Goal: Contribute content

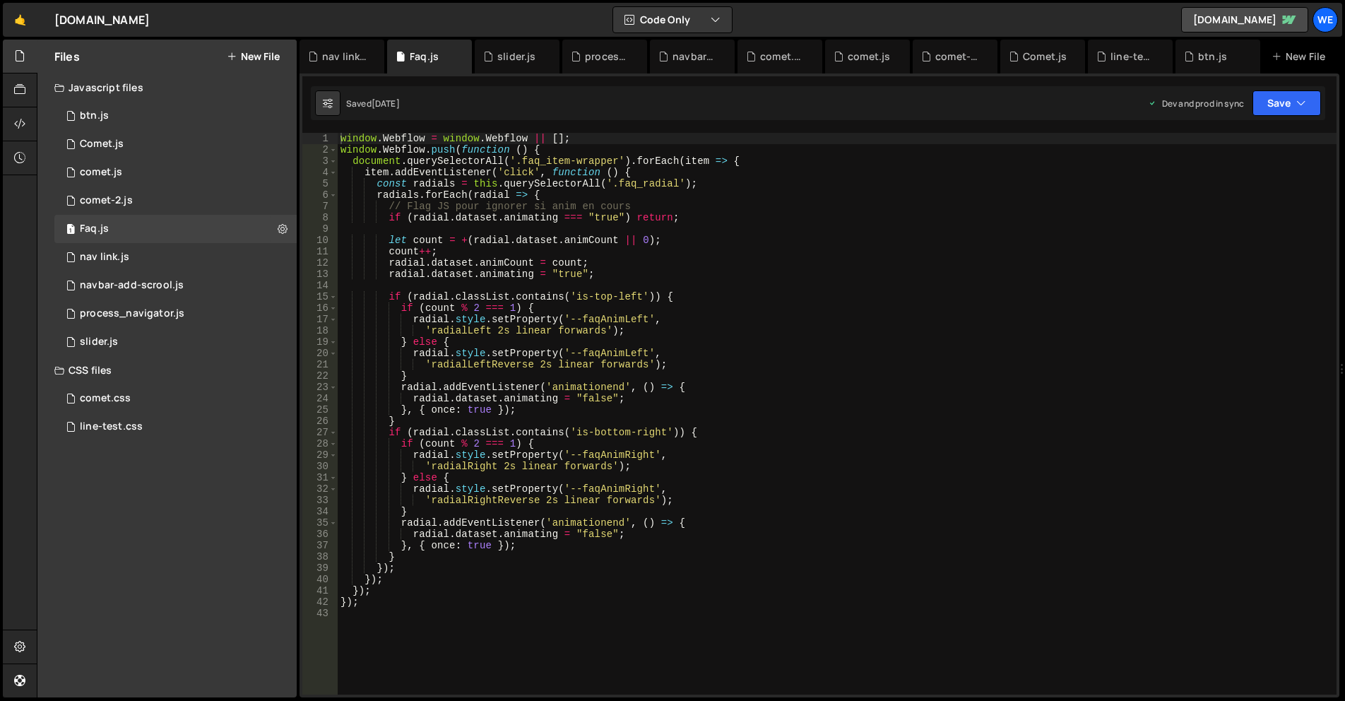
click at [257, 59] on button "New File" at bounding box center [253, 56] width 53 height 11
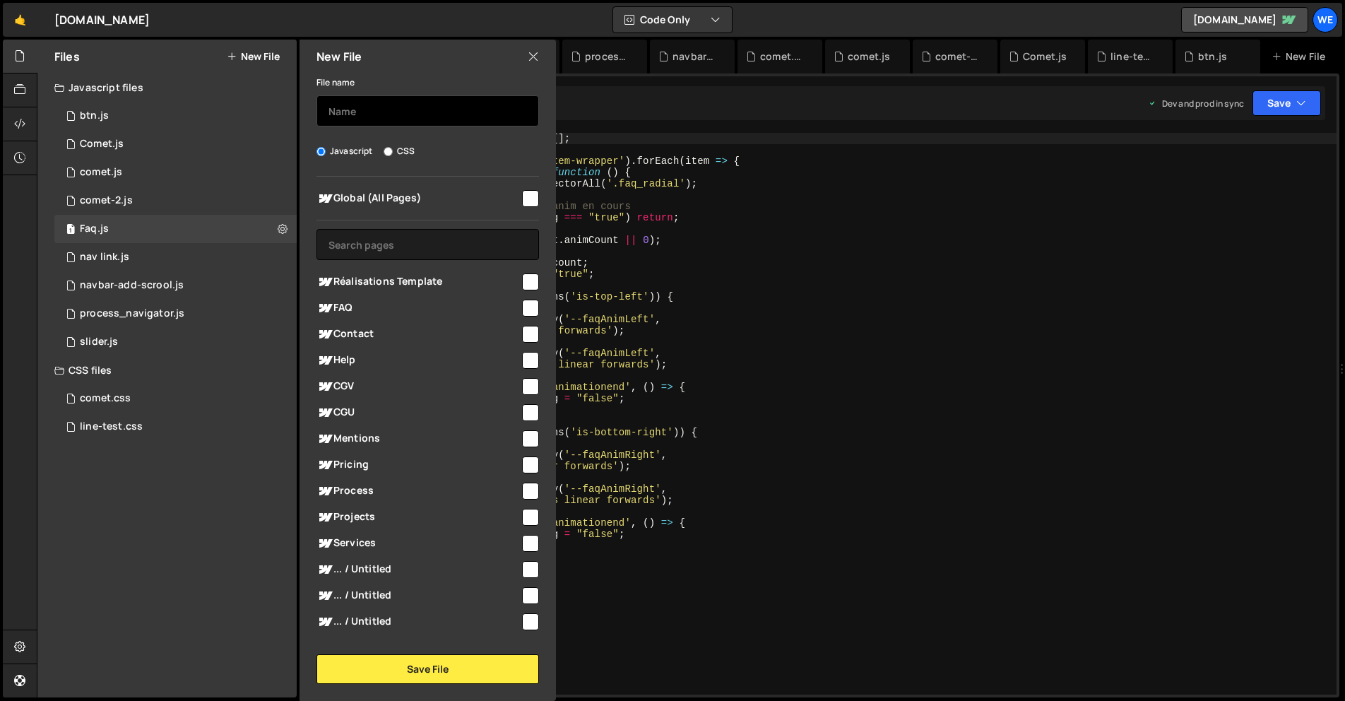
click at [350, 102] on input "text" at bounding box center [427, 110] width 223 height 31
type input "bulle-anim"
click at [382, 152] on div "Javascript CSS" at bounding box center [427, 151] width 223 height 14
click at [397, 146] on label "CSS" at bounding box center [399, 151] width 31 height 14
click at [393, 147] on input "CSS" at bounding box center [388, 151] width 9 height 9
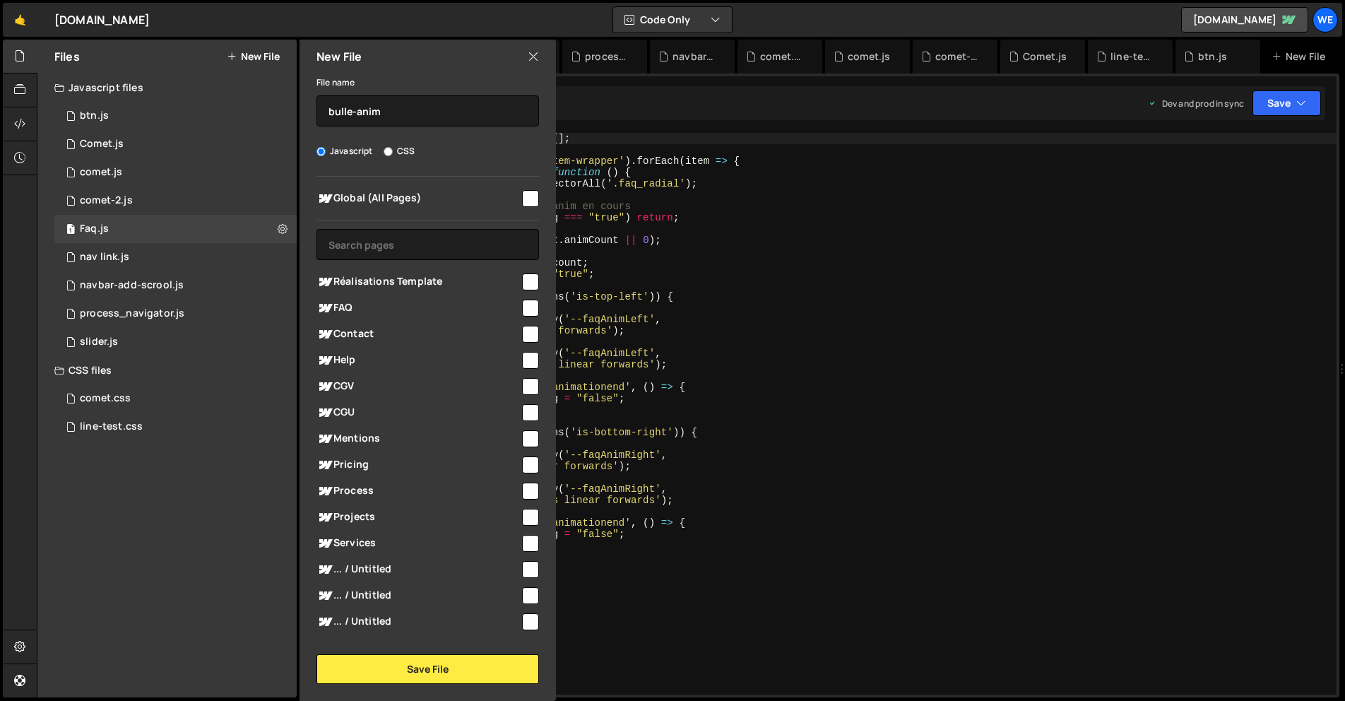
radio input "true"
click at [525, 198] on input "checkbox" at bounding box center [530, 198] width 17 height 17
checkbox input "true"
click at [436, 661] on button "Save File" at bounding box center [427, 669] width 223 height 30
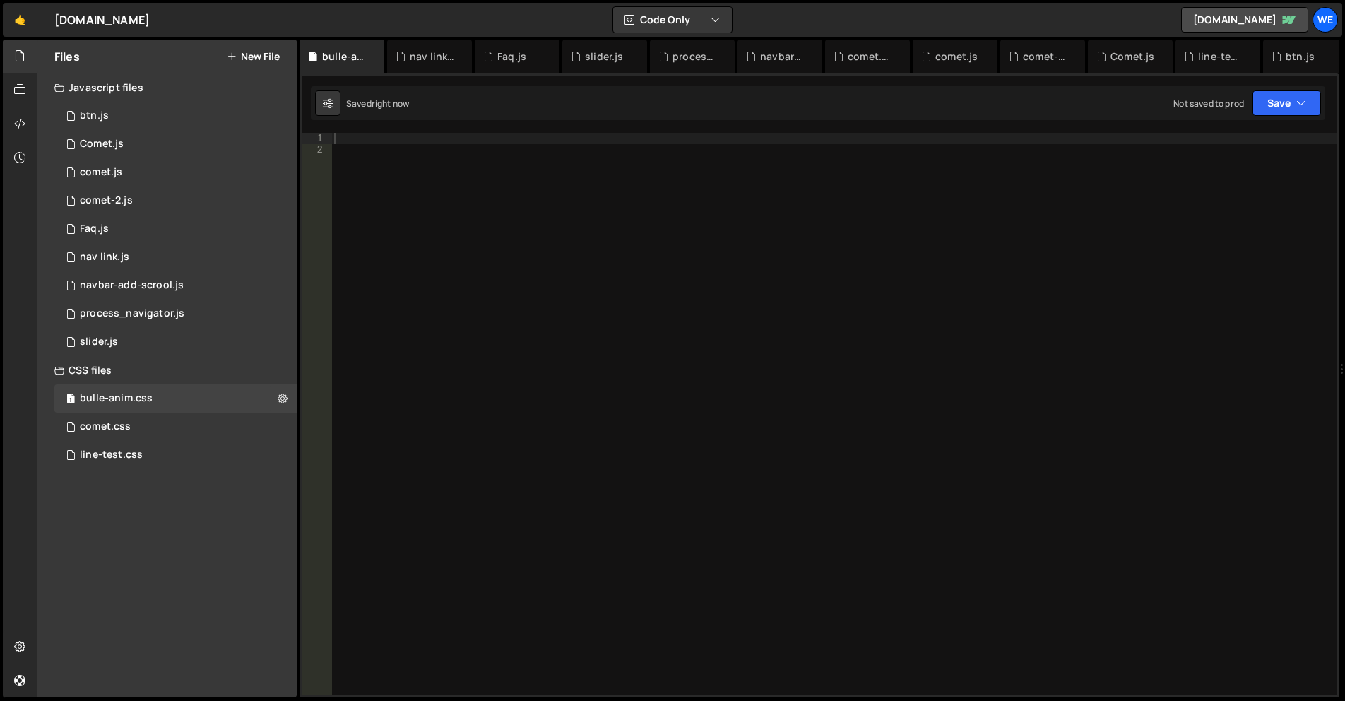
click at [593, 352] on div at bounding box center [833, 425] width 1005 height 584
paste textarea "}"
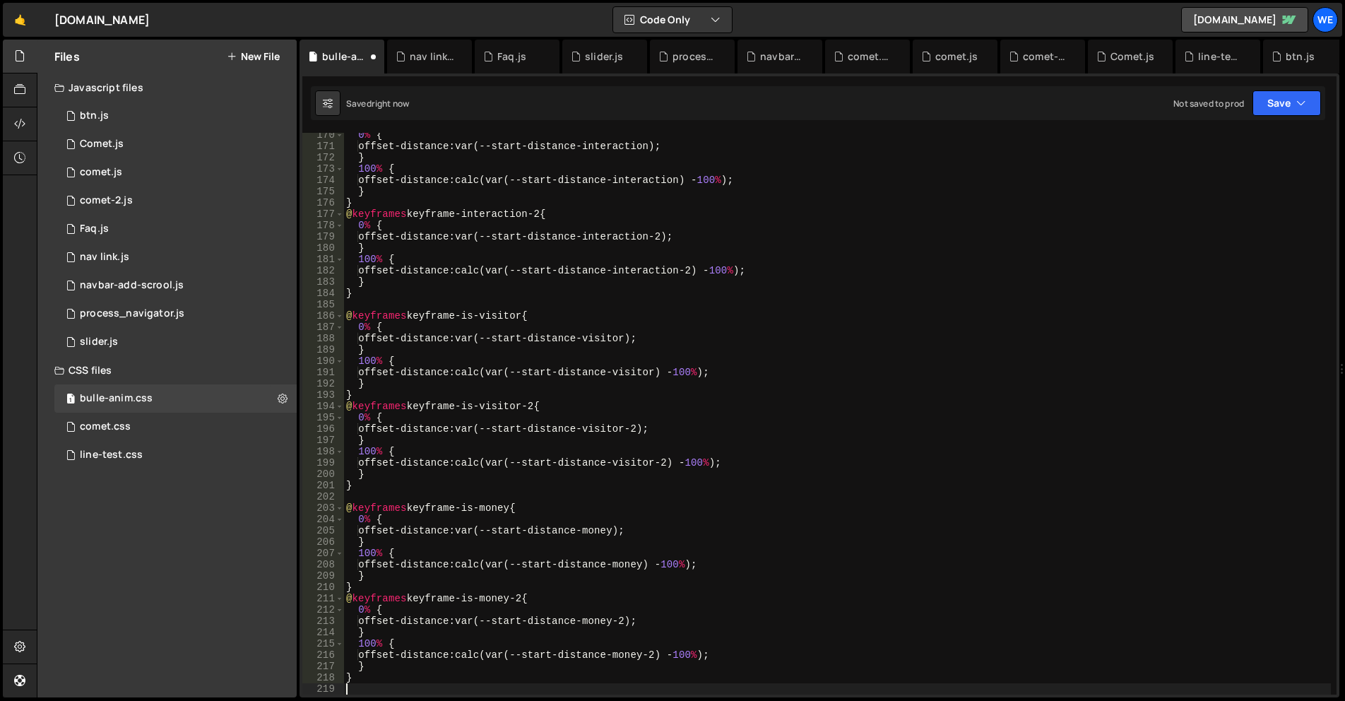
scroll to position [1914, 0]
type textarea "}"
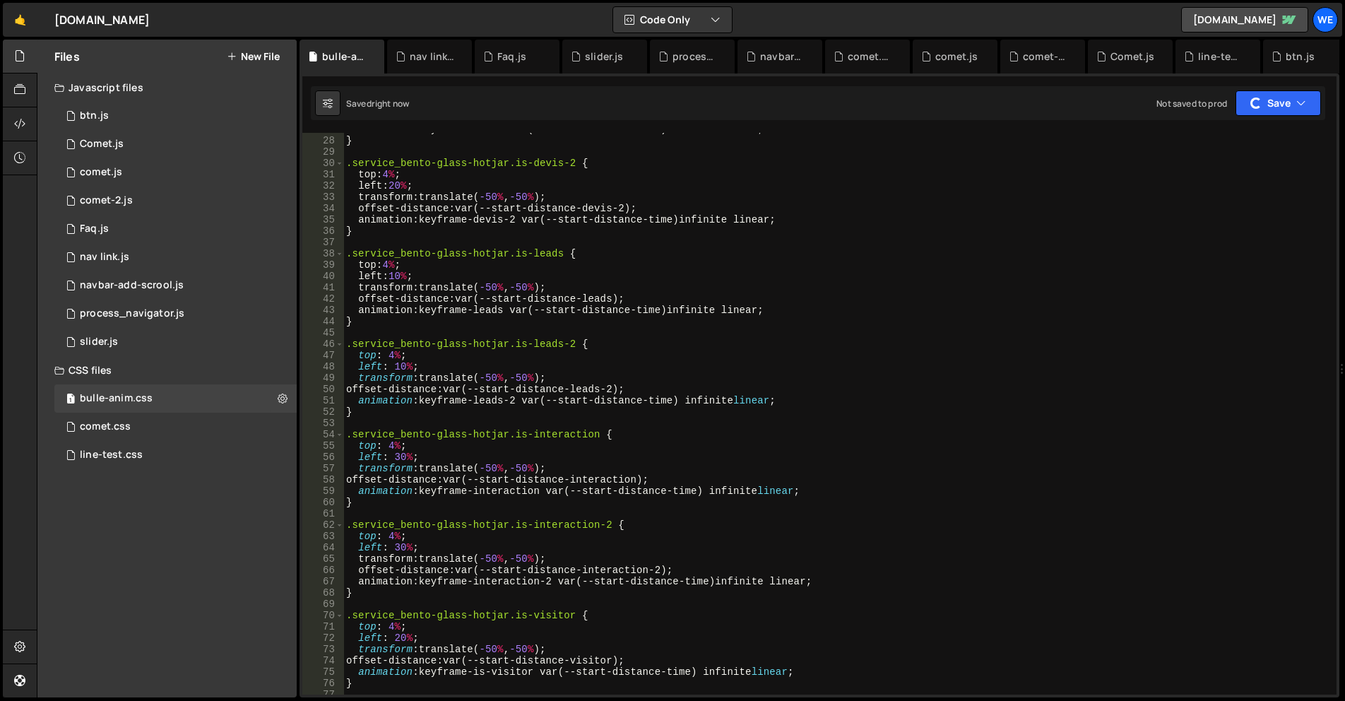
scroll to position [0, 0]
